Goal: Transaction & Acquisition: Download file/media

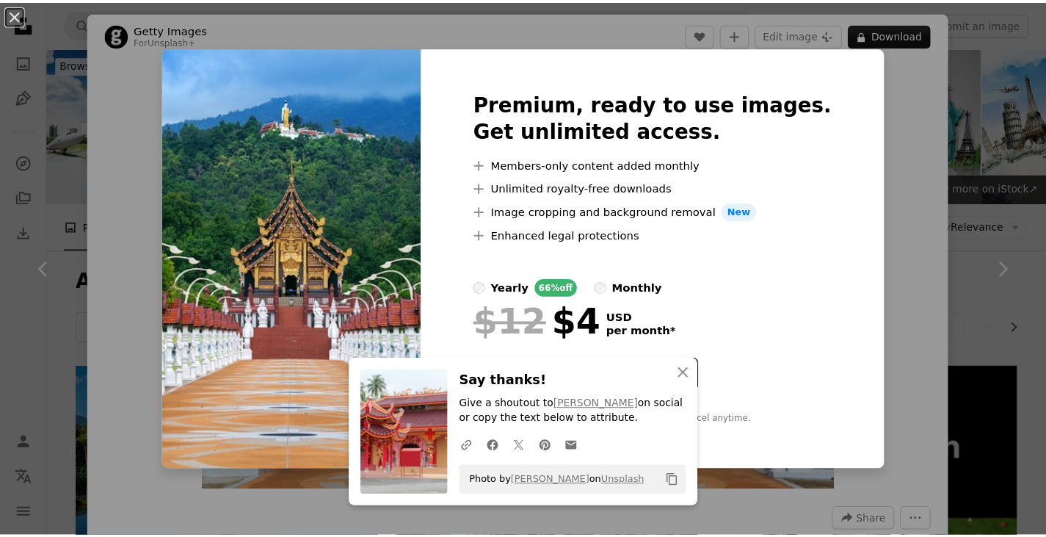
scroll to position [514, 0]
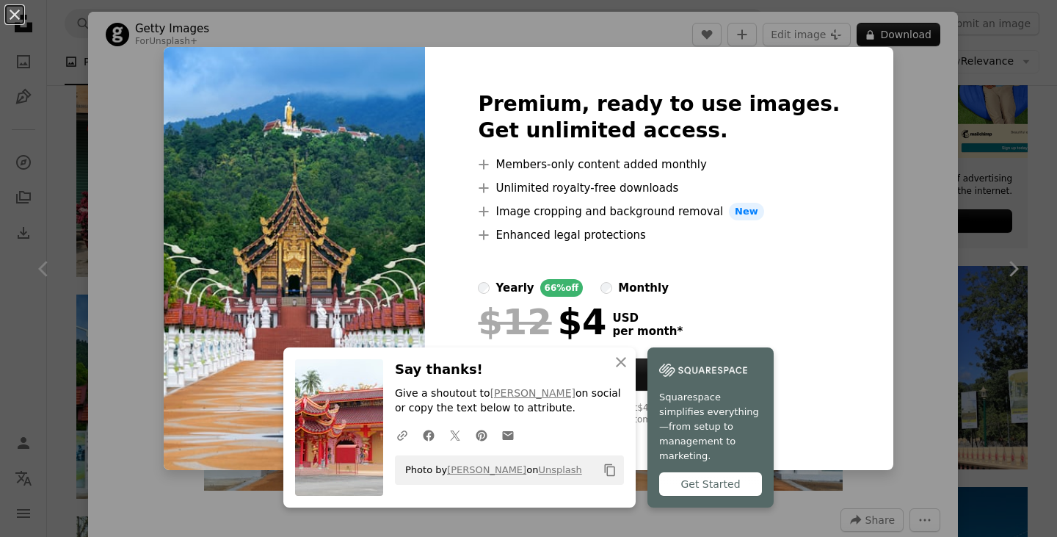
click at [795, 399] on div at bounding box center [659, 397] width 362 height 12
click at [961, 129] on div "An X shape Premium, ready to use images. Get unlimited access. A plus sign Memb…" at bounding box center [528, 268] width 1057 height 537
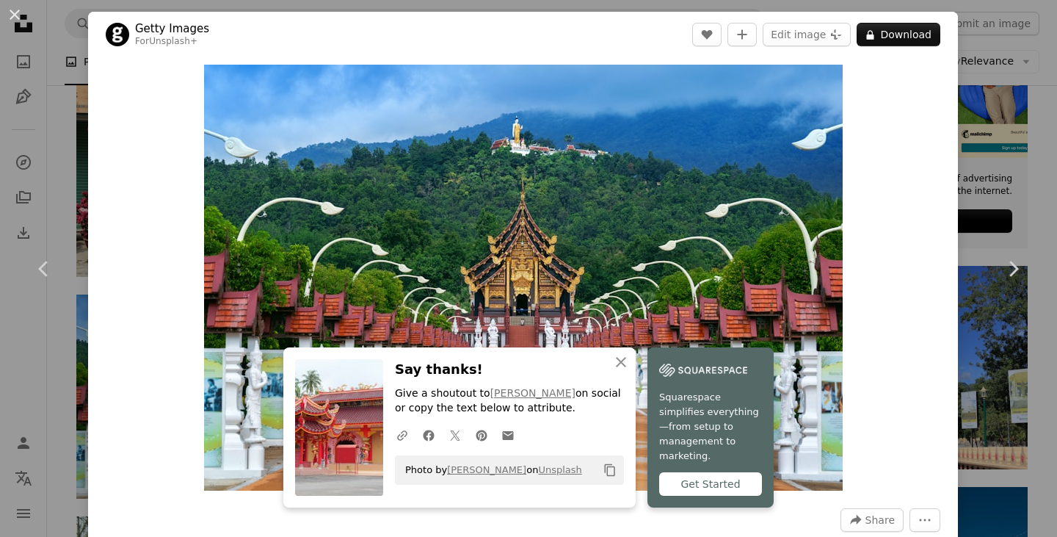
click at [986, 133] on div "An X shape Chevron left Chevron right Getty Images For Unsplash+ A heart A plus…" at bounding box center [528, 268] width 1057 height 537
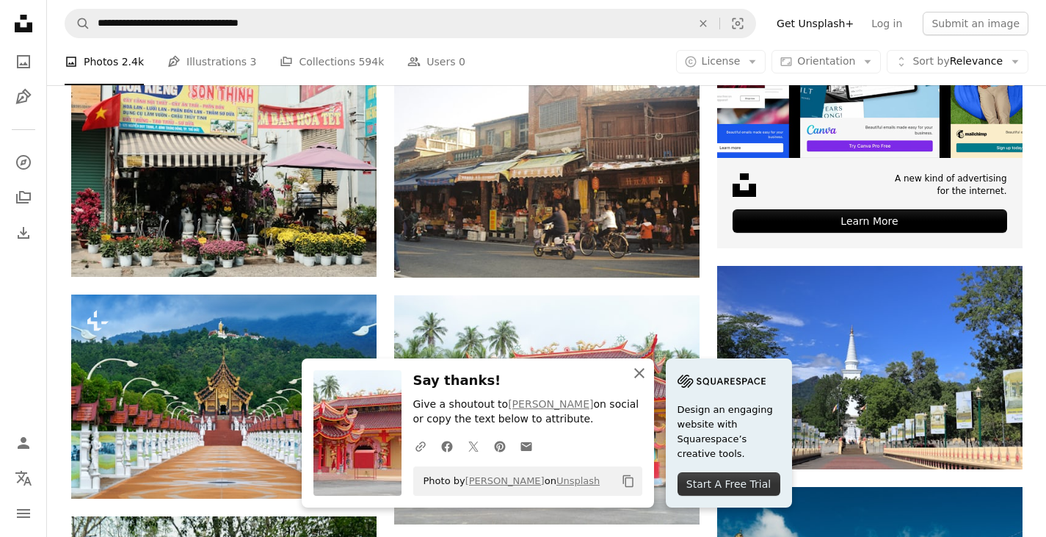
click at [645, 374] on icon "button" at bounding box center [639, 373] width 10 height 10
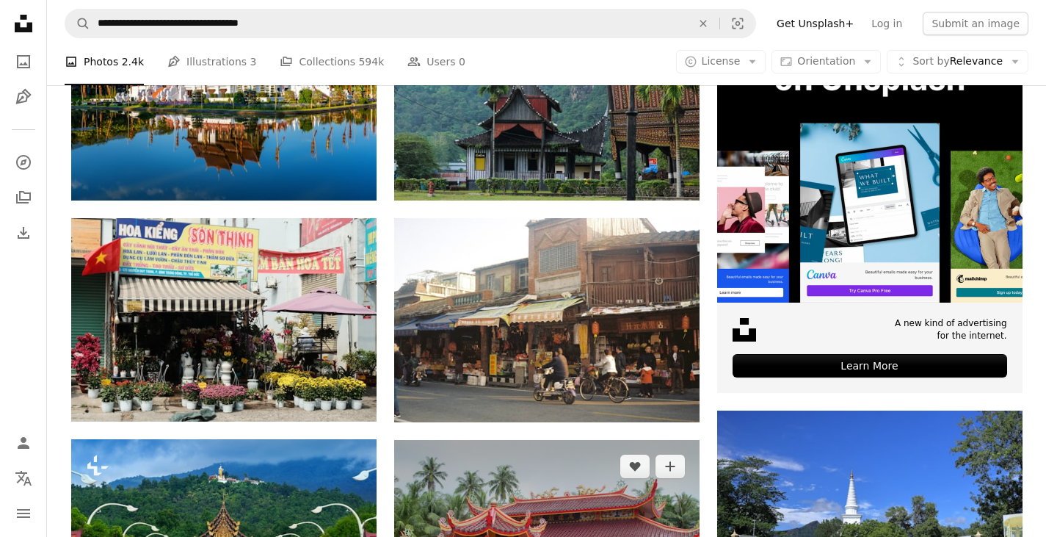
scroll to position [367, 0]
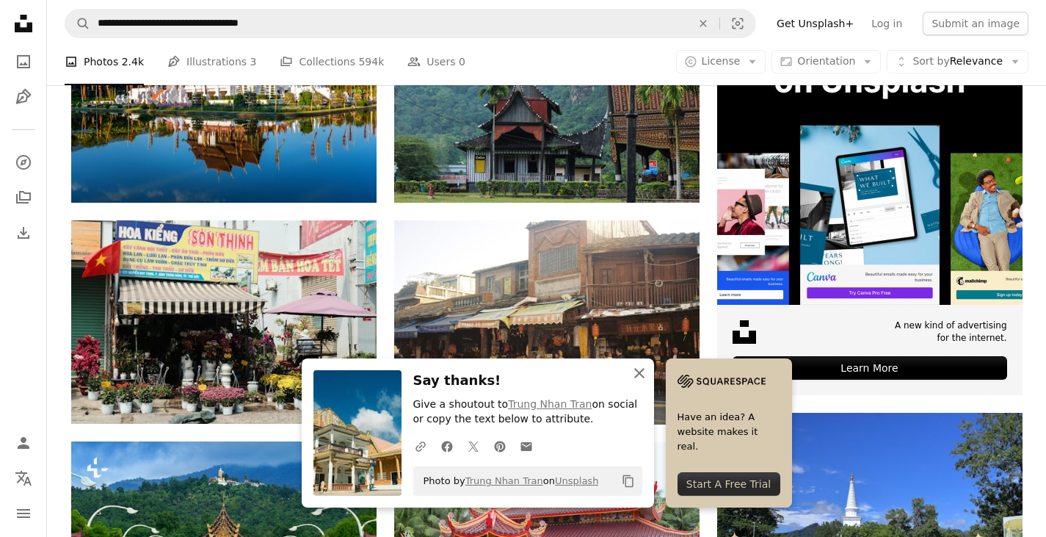
click at [648, 374] on icon "An X shape" at bounding box center [640, 373] width 18 height 18
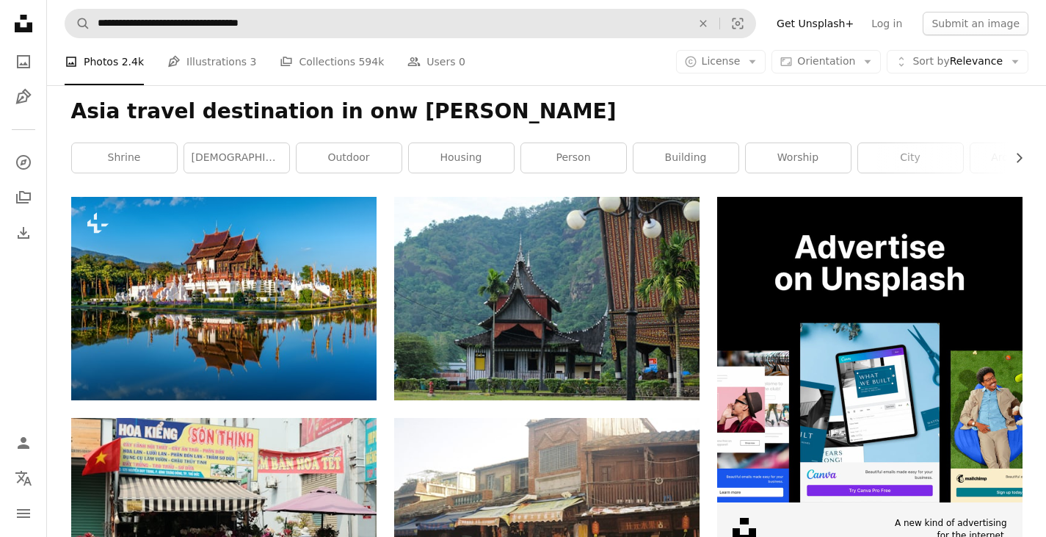
scroll to position [147, 0]
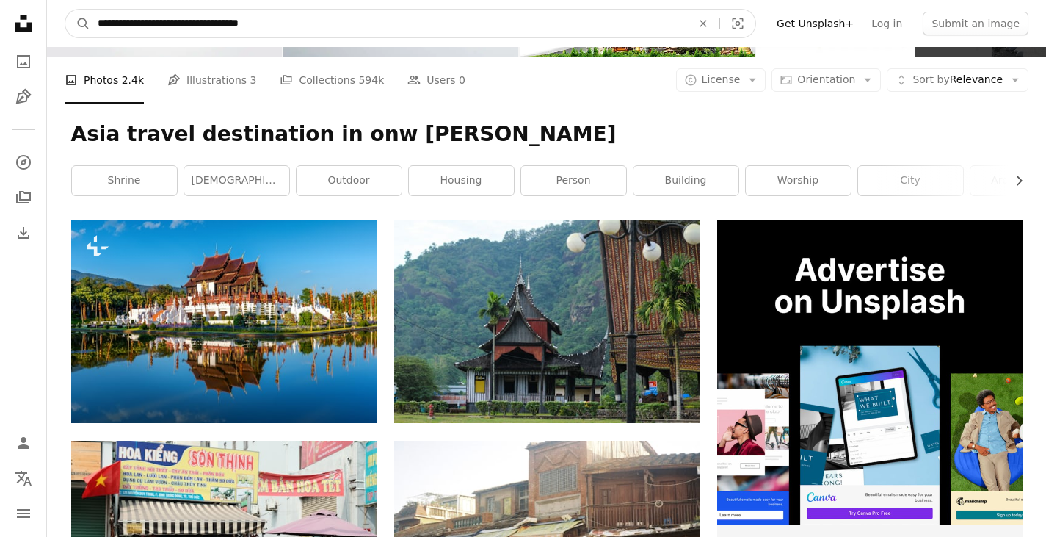
drag, startPoint x: 293, startPoint y: 21, endPoint x: 0, endPoint y: 32, distance: 293.2
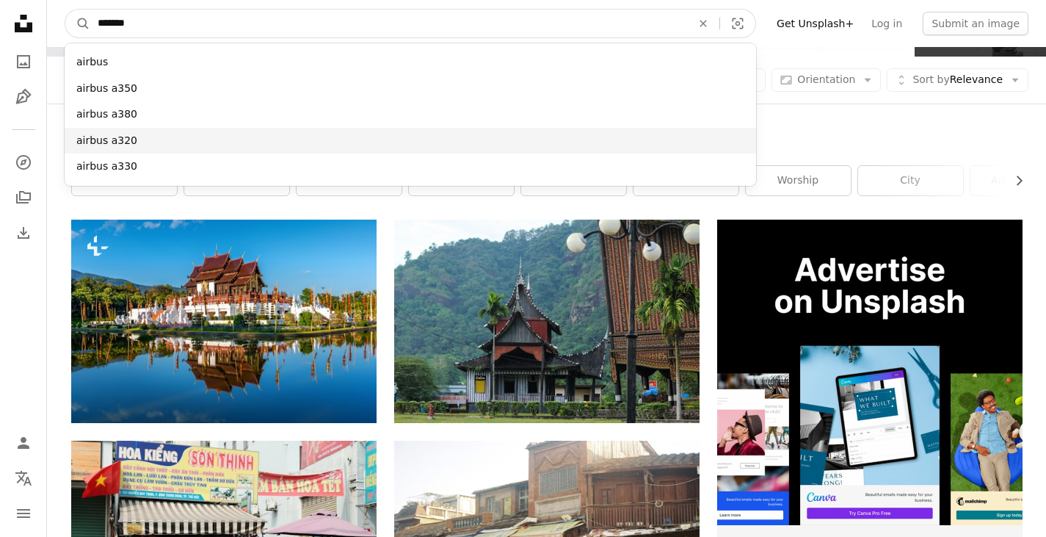
type input "*******"
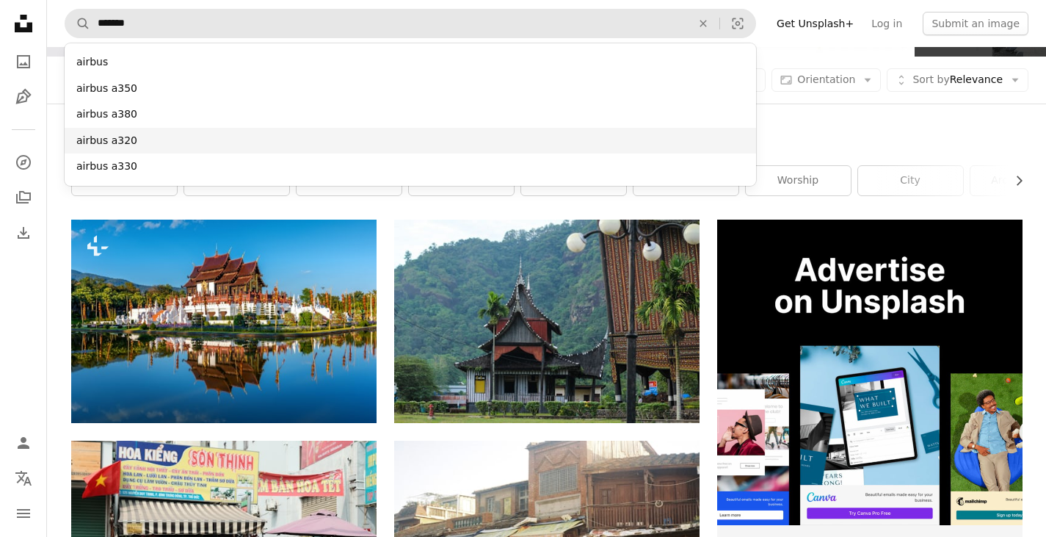
click at [95, 142] on div "airbus a320" at bounding box center [411, 141] width 692 height 26
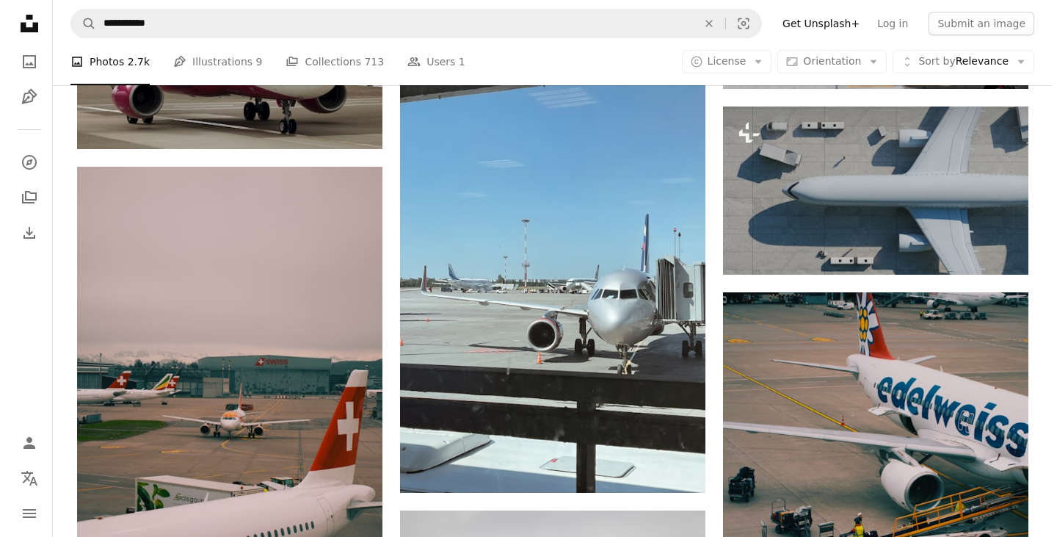
scroll to position [8739, 0]
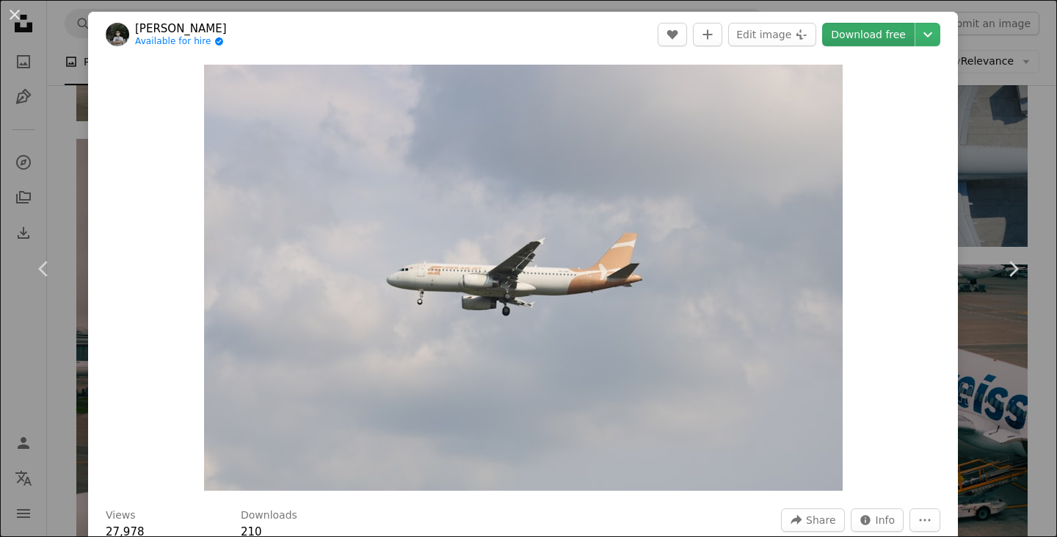
click at [851, 32] on link "Download free" at bounding box center [868, 34] width 93 height 23
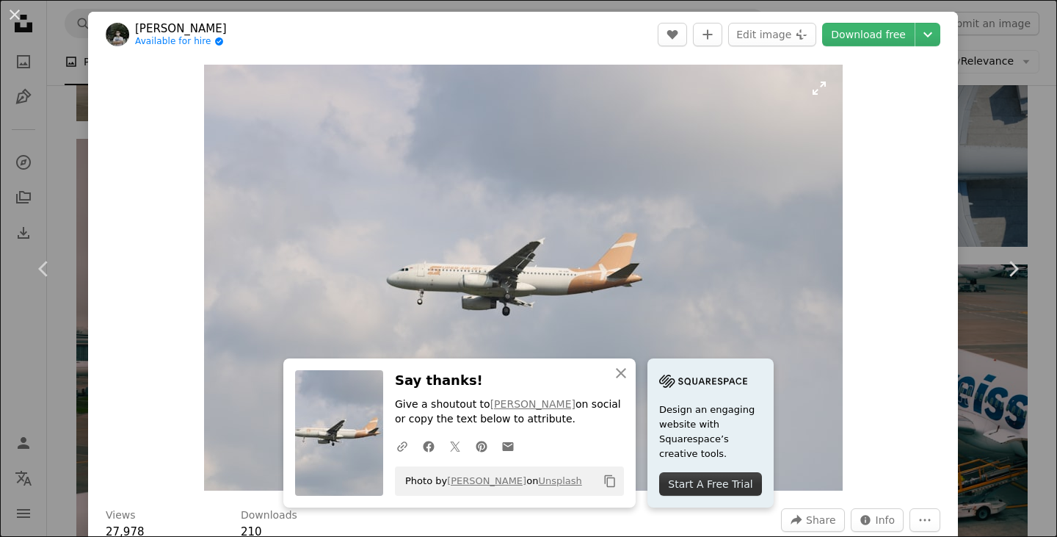
click at [619, 161] on img "Zoom in on this image" at bounding box center [523, 278] width 639 height 426
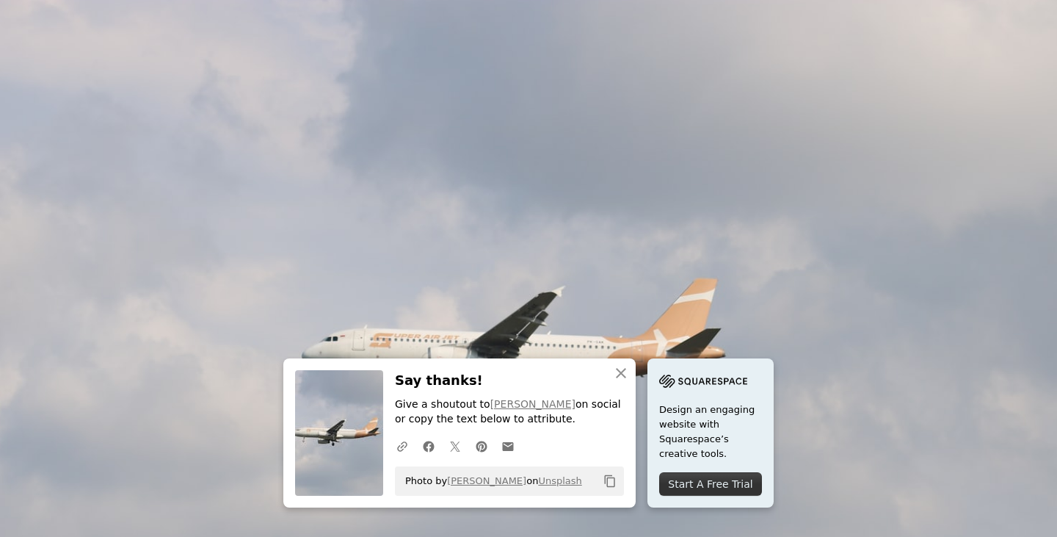
scroll to position [77, 0]
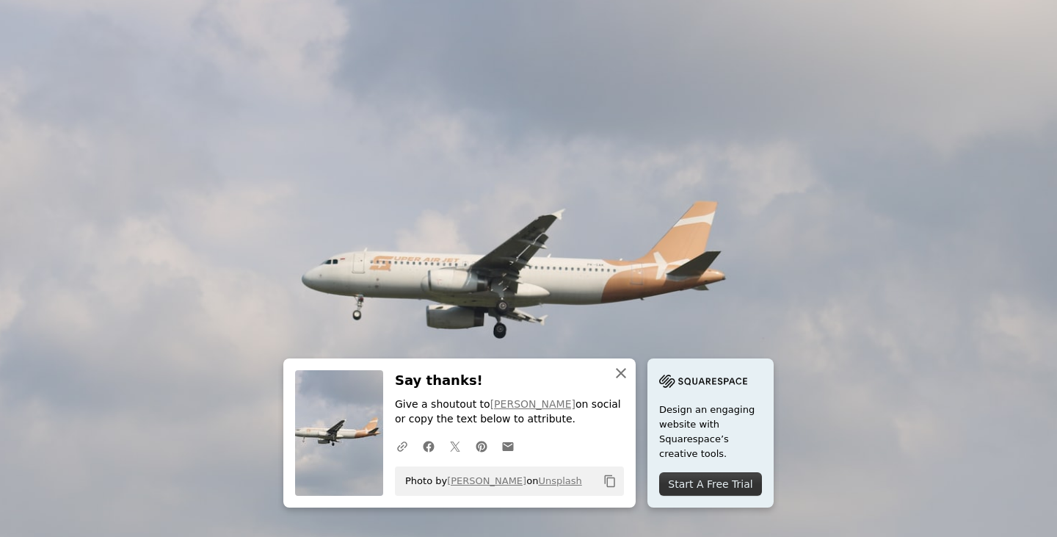
click at [630, 367] on icon "An X shape" at bounding box center [621, 373] width 18 height 18
